Goal: Find contact information: Find contact information

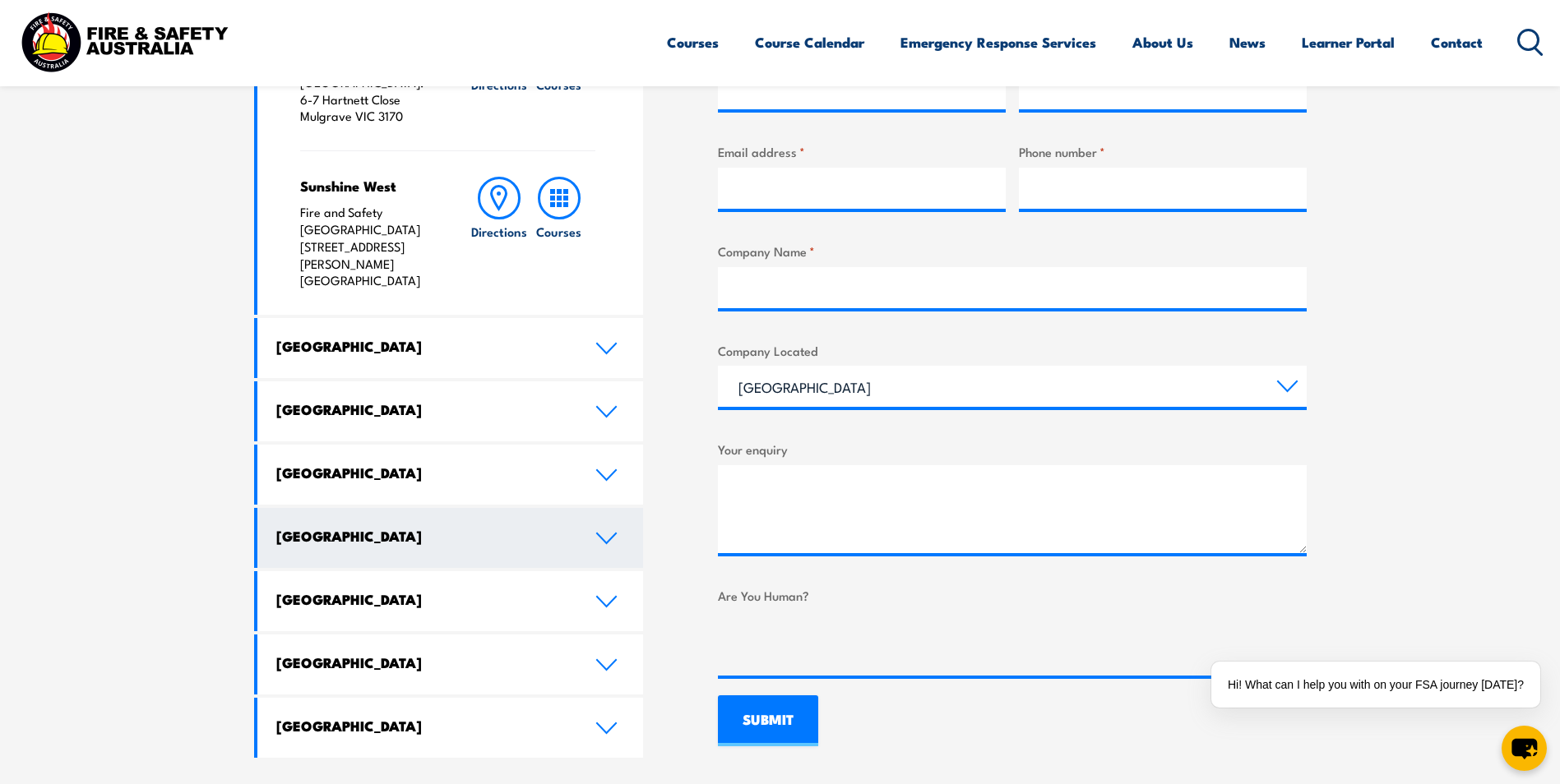
scroll to position [739, 0]
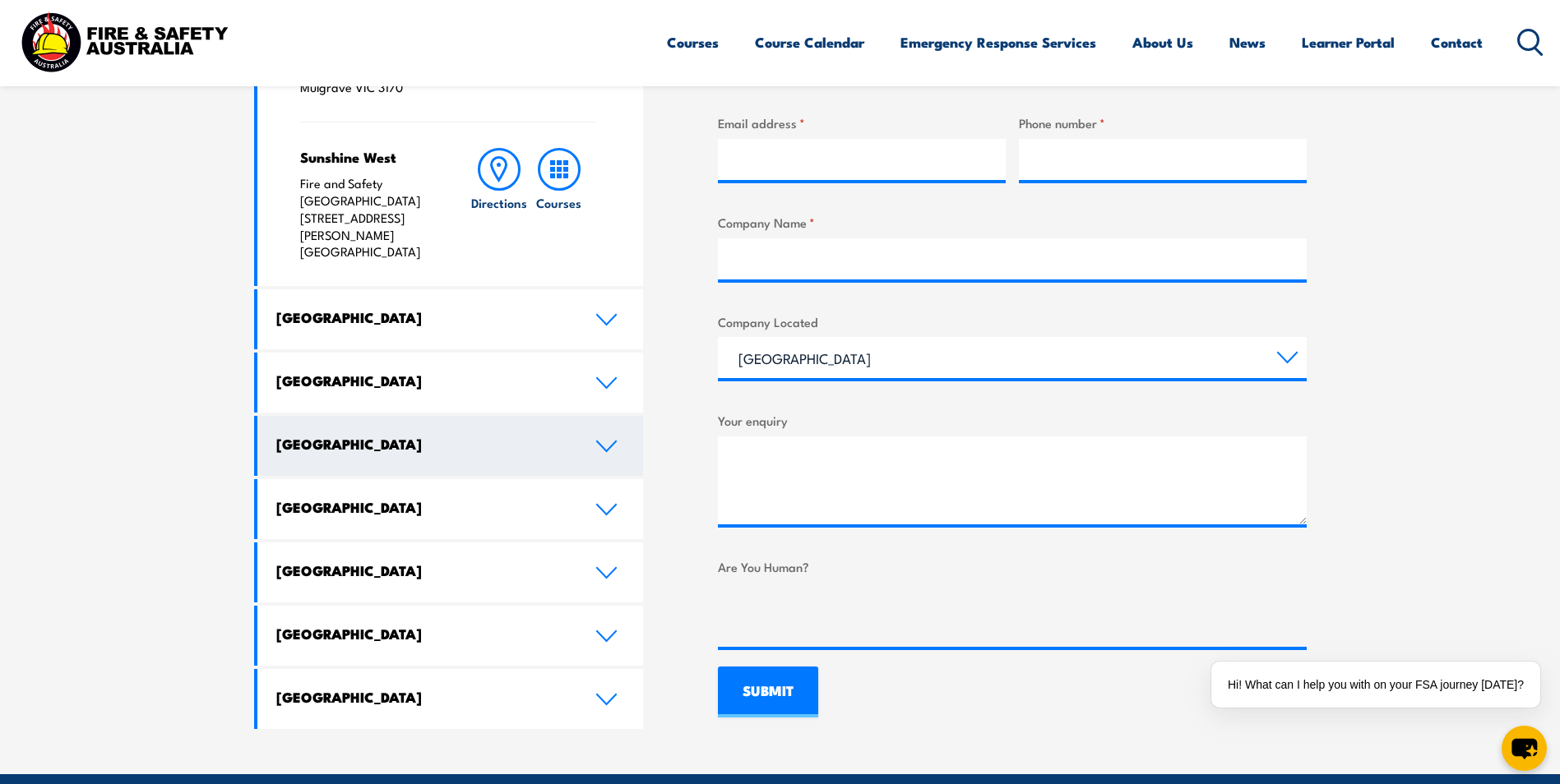
click at [598, 440] on icon at bounding box center [605, 446] width 22 height 13
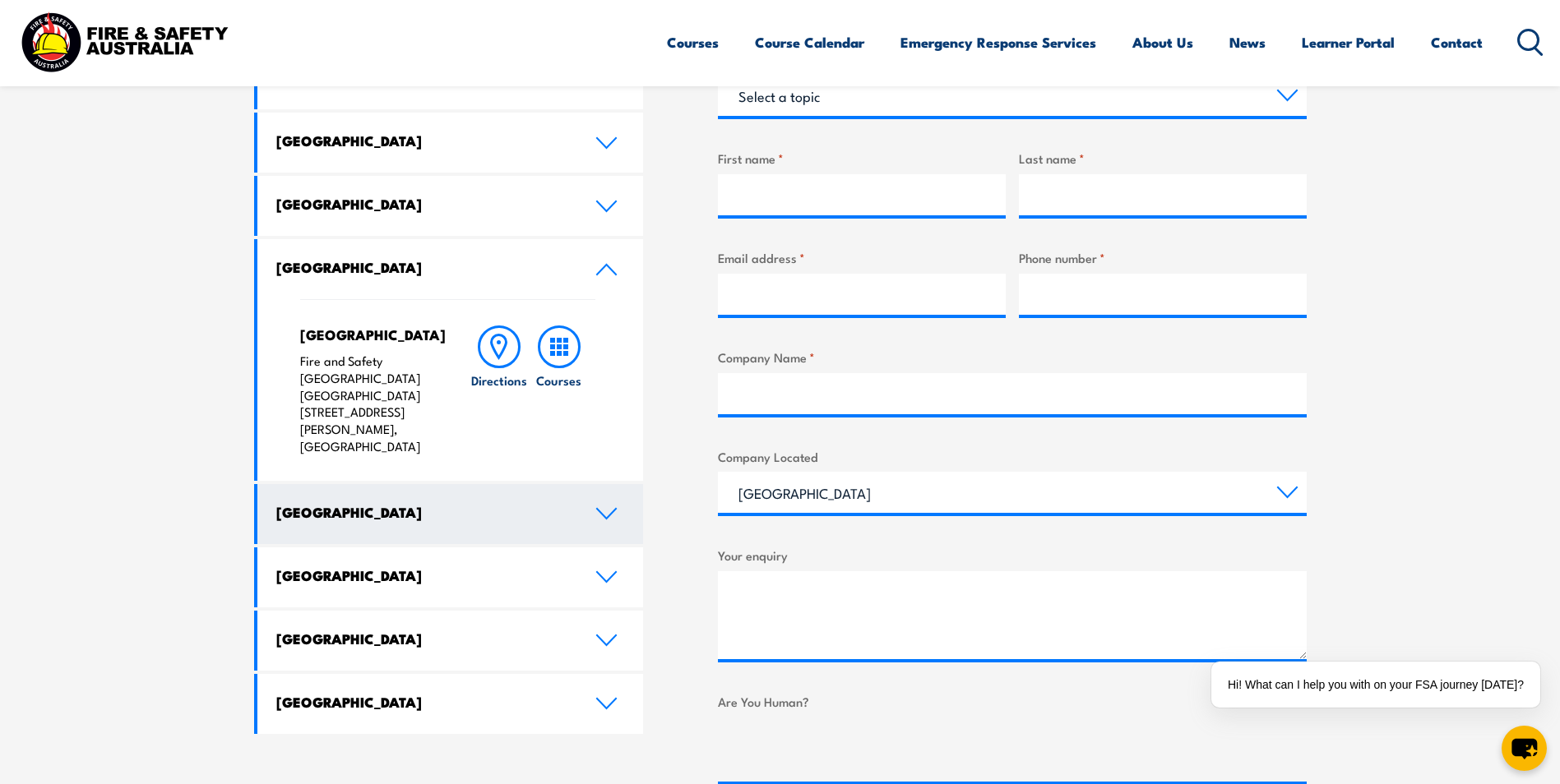
scroll to position [576, 0]
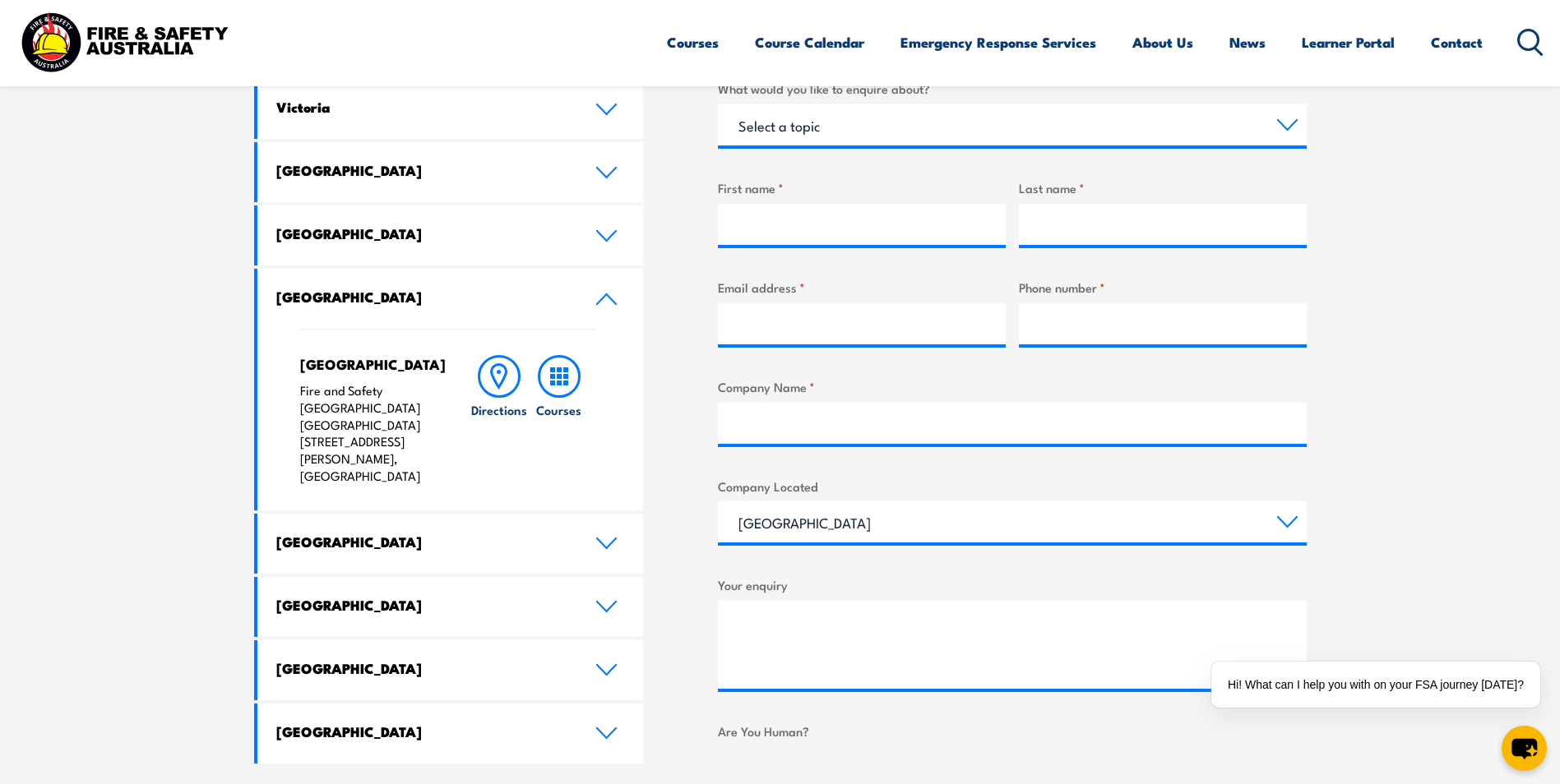
click at [668, 393] on div "LOCATIONS NEAR YOU Victoria Mulgrave Fire & Safety Australia: 6-7 Hartnett Clos…" at bounding box center [780, 454] width 1053 height 855
drag, startPoint x: 144, startPoint y: 473, endPoint x: 88, endPoint y: 472, distance: 56.0
click at [144, 473] on section "Speak to a specialist call 1300 885 530 LOCATIONS NEAR YOU Victoria Mulgrave Fi…" at bounding box center [780, 411] width 1560 height 1031
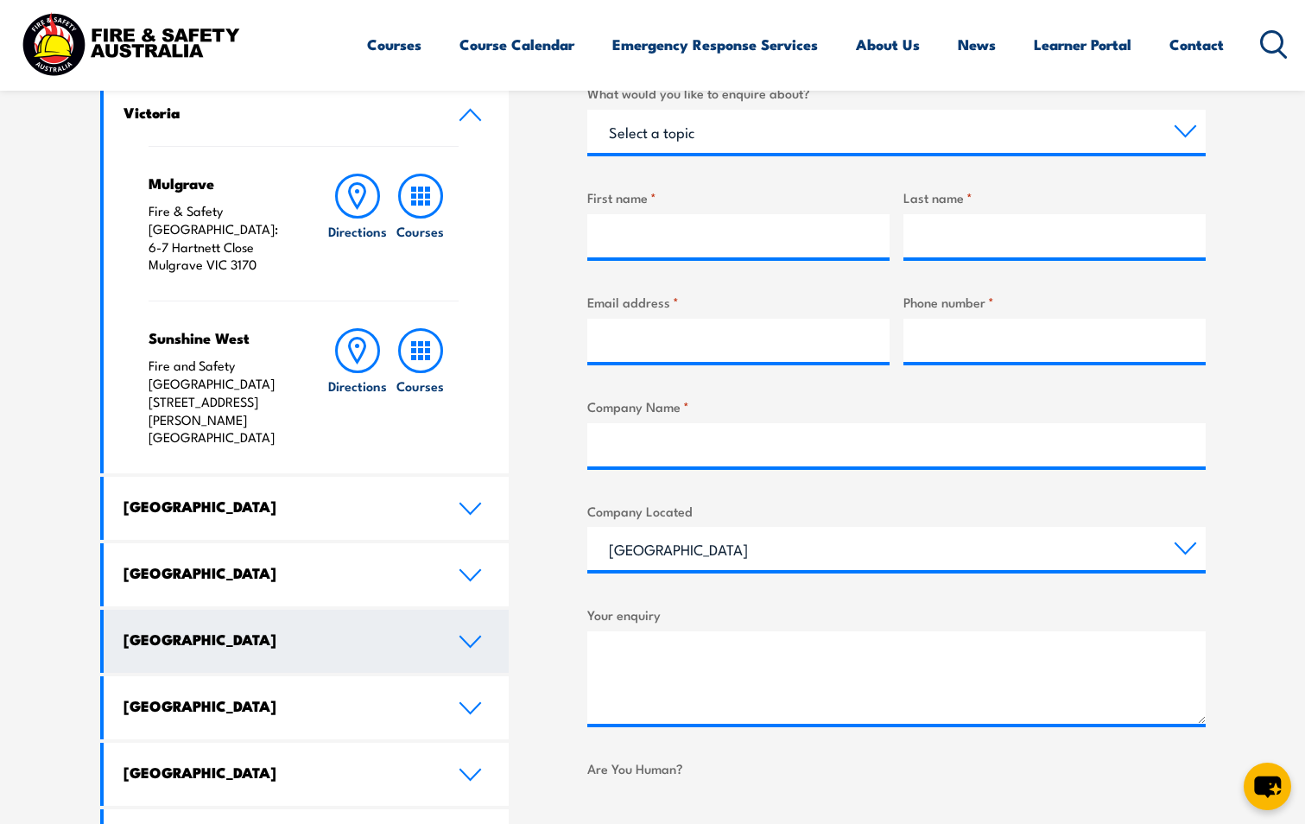
click at [458, 610] on link "[GEOGRAPHIC_DATA]" at bounding box center [307, 641] width 406 height 63
